Goal: Task Accomplishment & Management: Manage account settings

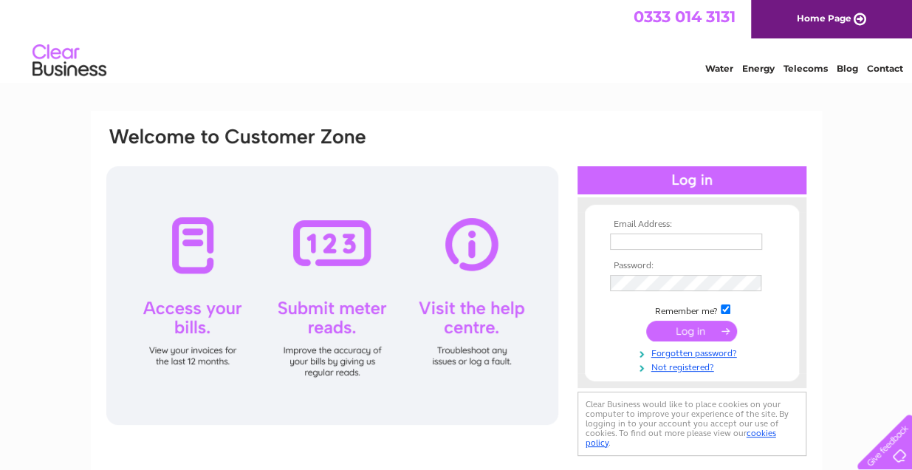
type input "[EMAIL_ADDRESS][DOMAIN_NAME]"
click at [680, 331] on input "submit" at bounding box center [691, 331] width 91 height 21
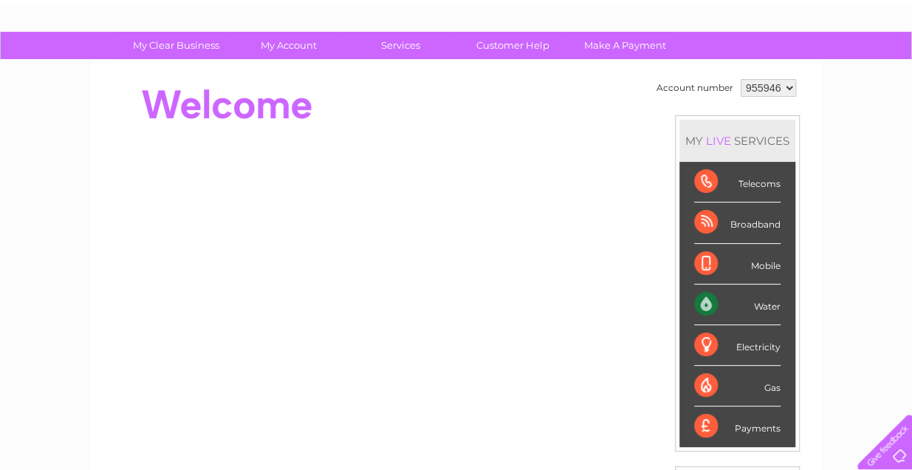
scroll to position [49, 0]
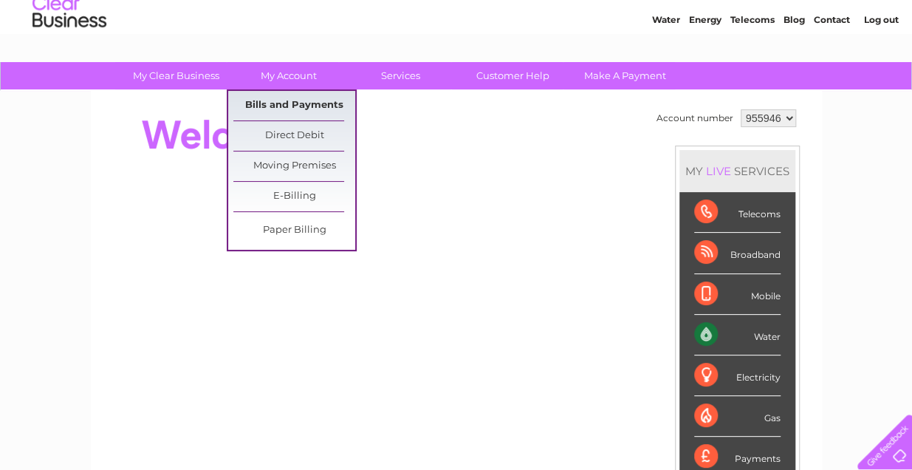
click at [316, 108] on link "Bills and Payments" at bounding box center [294, 106] width 122 height 30
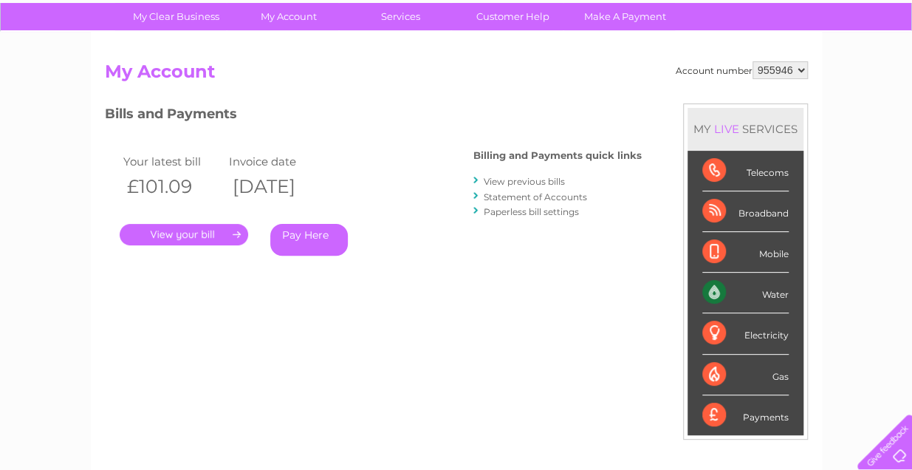
scroll to position [148, 0]
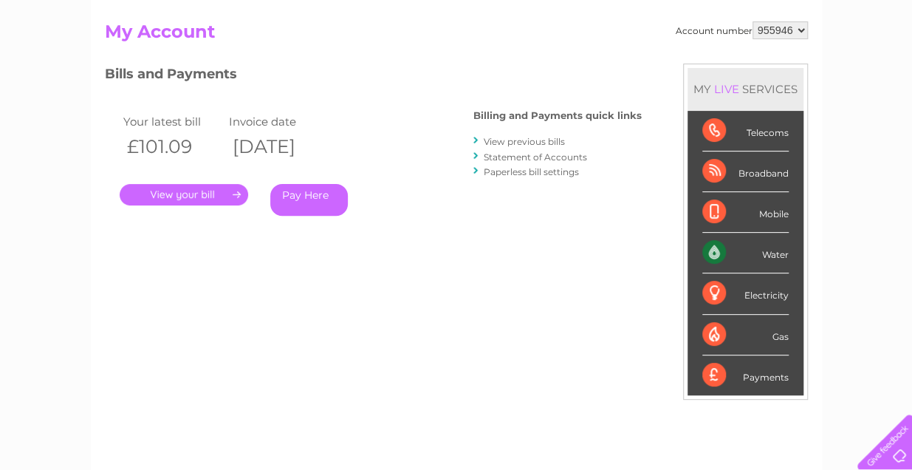
click at [188, 191] on link "." at bounding box center [184, 194] width 129 height 21
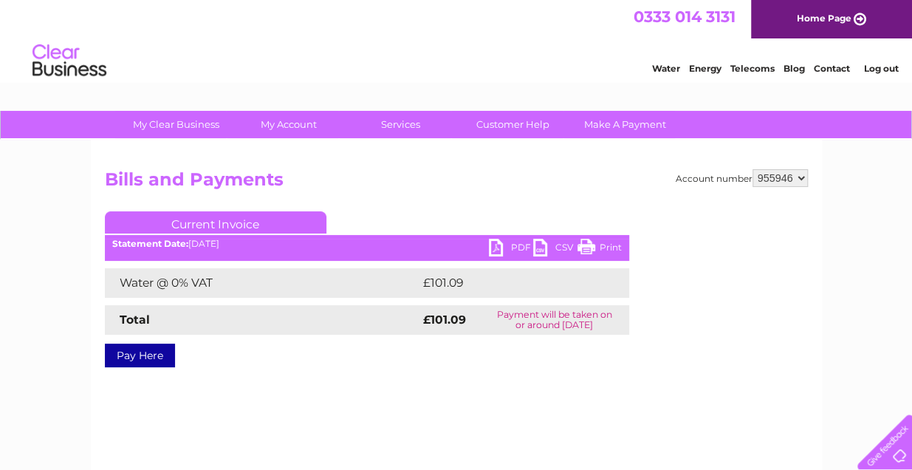
click at [515, 250] on link "PDF" at bounding box center [511, 249] width 44 height 21
